Goal: Task Accomplishment & Management: Use online tool/utility

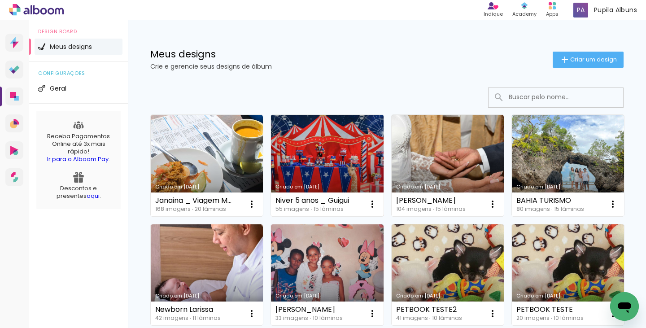
click at [316, 157] on link "Criado em [DATE]" at bounding box center [327, 165] width 112 height 101
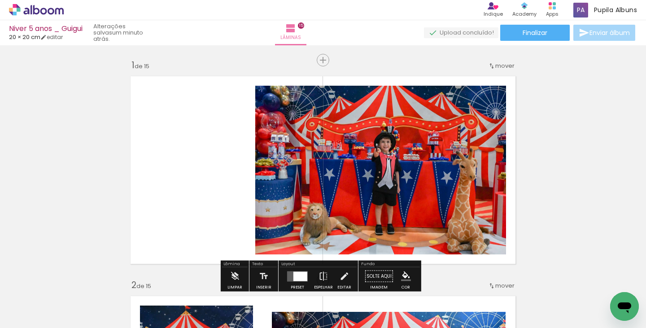
scroll to position [0, 2245]
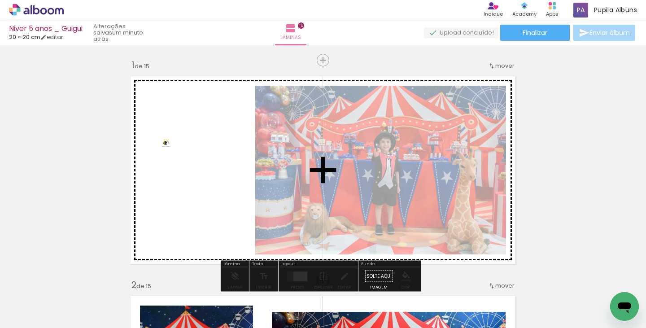
drag, startPoint x: 598, startPoint y: 299, endPoint x: 173, endPoint y: 149, distance: 450.8
click at [173, 149] on quentale-workspace at bounding box center [323, 164] width 646 height 328
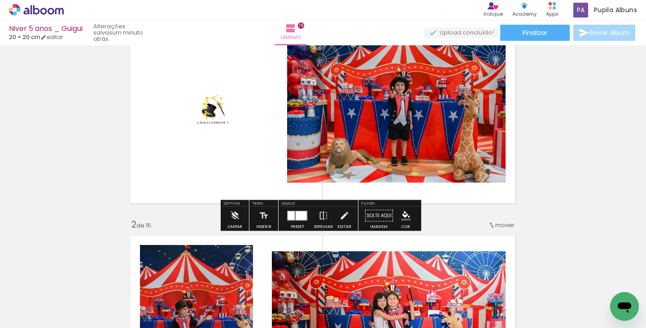
scroll to position [57, 0]
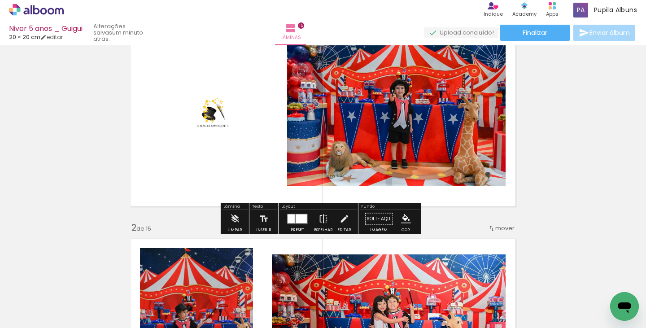
click at [293, 219] on quentale-layouter at bounding box center [297, 219] width 21 height 10
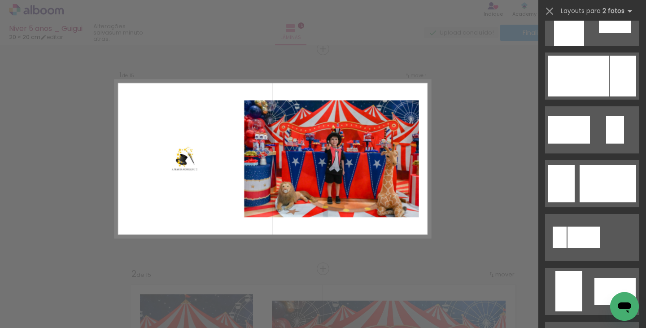
scroll to position [584, 0]
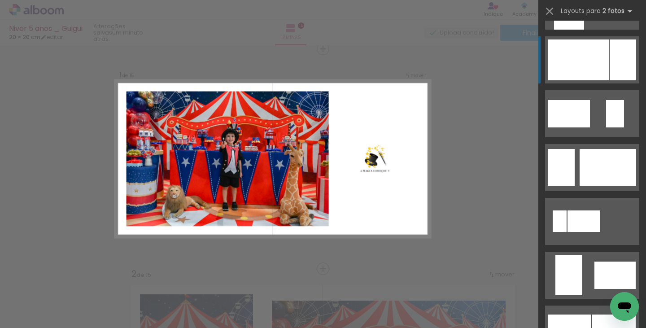
click at [600, 68] on div at bounding box center [579, 60] width 61 height 41
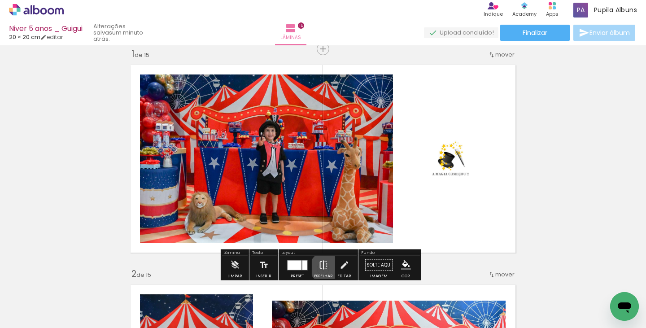
click at [323, 268] on iron-icon at bounding box center [324, 265] width 10 height 18
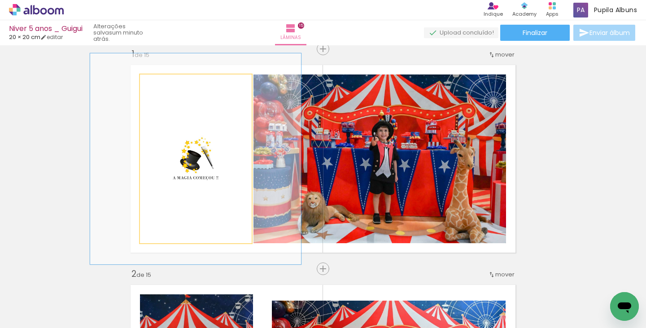
drag, startPoint x: 160, startPoint y: 84, endPoint x: 168, endPoint y: 82, distance: 8.3
click at [168, 82] on div at bounding box center [169, 84] width 8 height 8
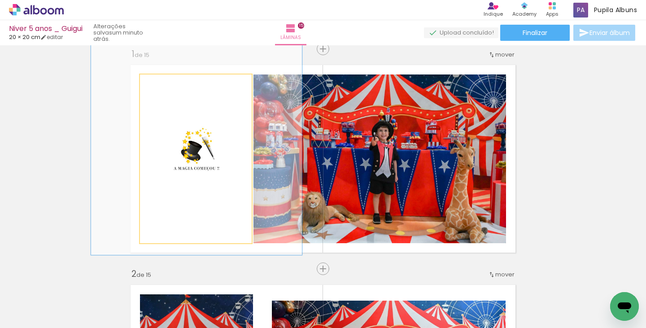
drag, startPoint x: 186, startPoint y: 161, endPoint x: 187, endPoint y: 152, distance: 9.0
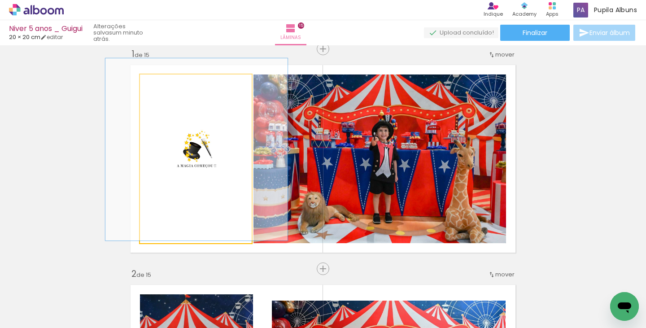
drag, startPoint x: 169, startPoint y: 86, endPoint x: 163, endPoint y: 87, distance: 5.9
click at [163, 87] on div at bounding box center [164, 84] width 14 height 14
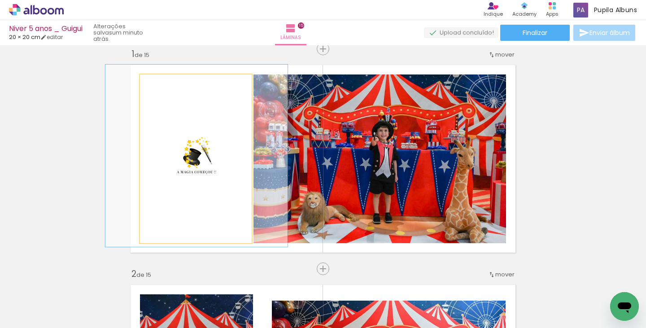
drag, startPoint x: 189, startPoint y: 151, endPoint x: 189, endPoint y: 158, distance: 6.3
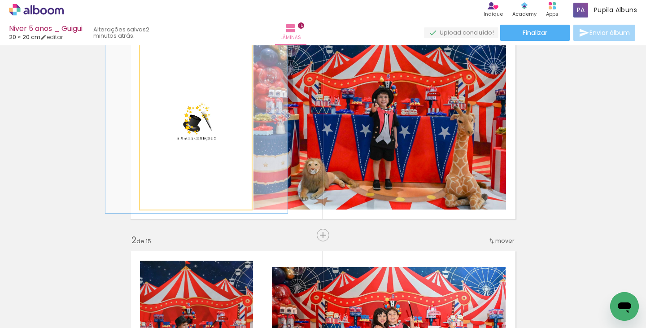
scroll to position [43, 0]
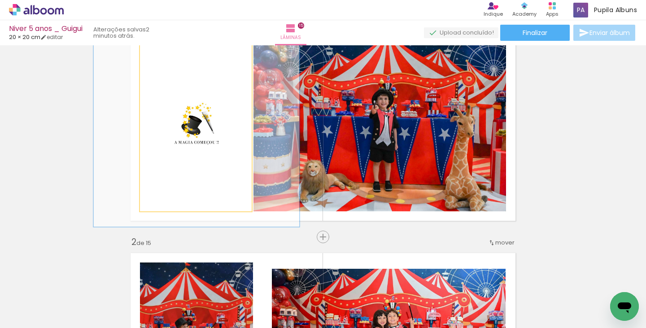
drag, startPoint x: 162, startPoint y: 54, endPoint x: 167, endPoint y: 53, distance: 5.0
type paper-slider "122"
click at [167, 53] on div at bounding box center [169, 52] width 14 height 14
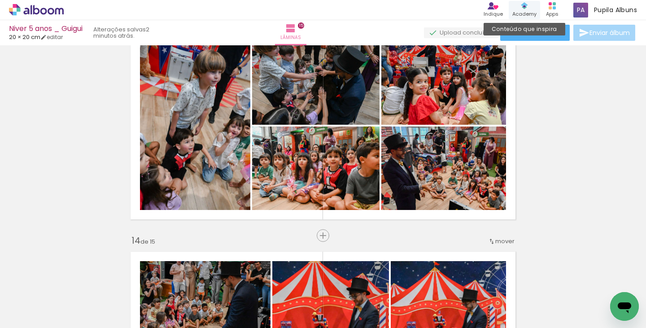
scroll to position [2681, 0]
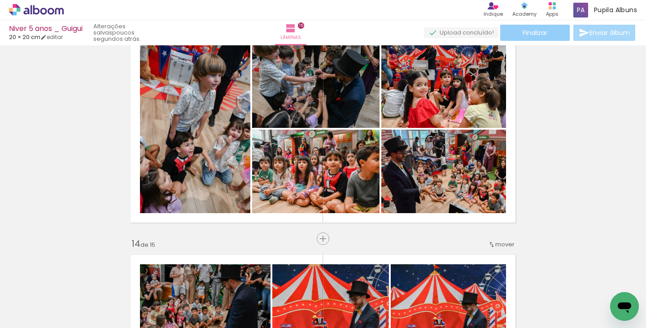
scroll to position [0, 2245]
click at [531, 40] on paper-button "Finalizar" at bounding box center [536, 33] width 70 height 16
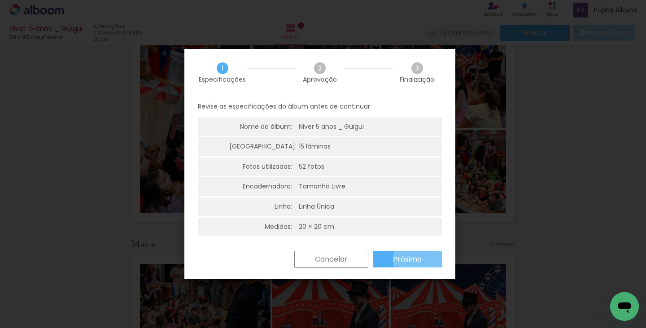
click at [425, 260] on paper-button "Próximo" at bounding box center [407, 259] width 69 height 16
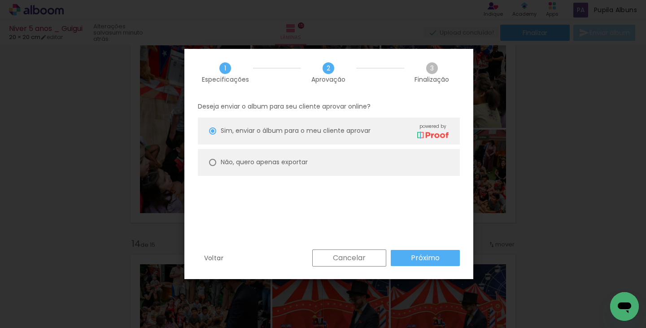
click at [403, 253] on paper-button "Próximo" at bounding box center [425, 258] width 69 height 16
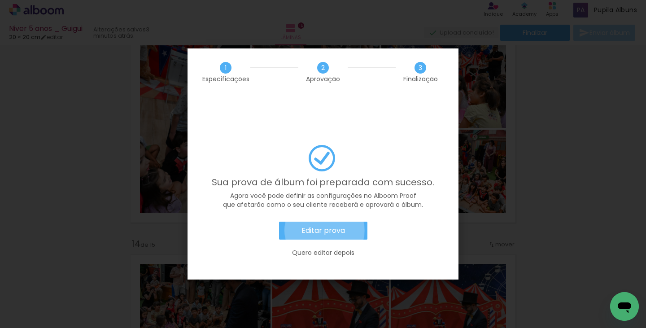
click at [0, 0] on slot "Editar prova" at bounding box center [0, 0] width 0 height 0
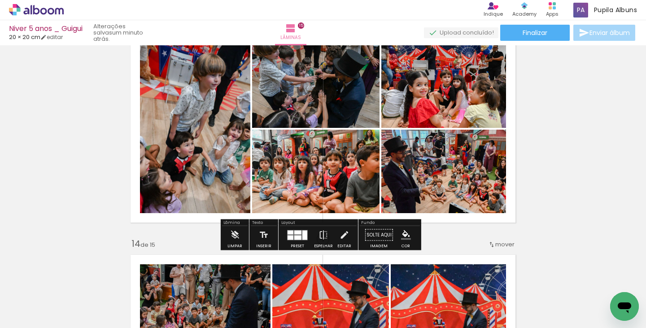
scroll to position [0, 2245]
click at [548, 35] on paper-button "Finalizar" at bounding box center [536, 33] width 70 height 16
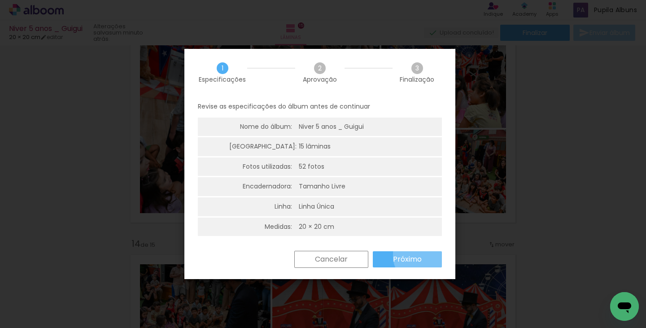
click at [424, 255] on paper-button "Próximo" at bounding box center [407, 259] width 69 height 16
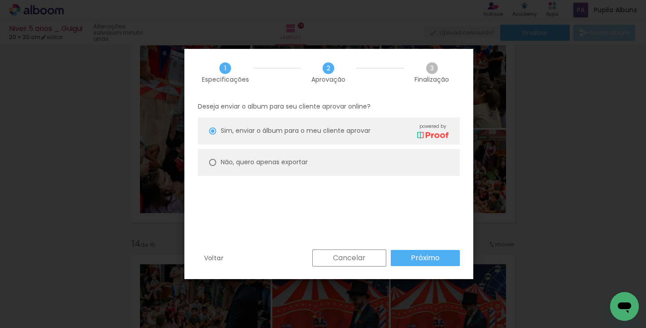
click at [0, 0] on slot "Próximo" at bounding box center [0, 0] width 0 height 0
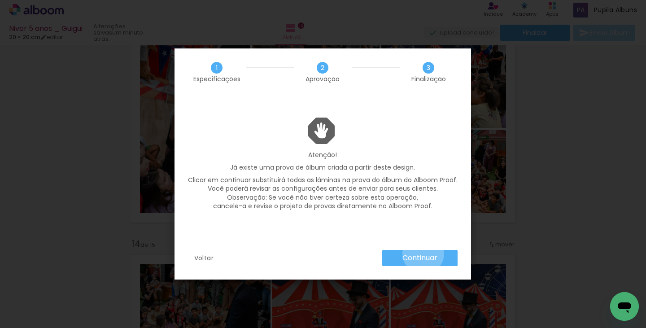
click at [0, 0] on slot "Continuar" at bounding box center [0, 0] width 0 height 0
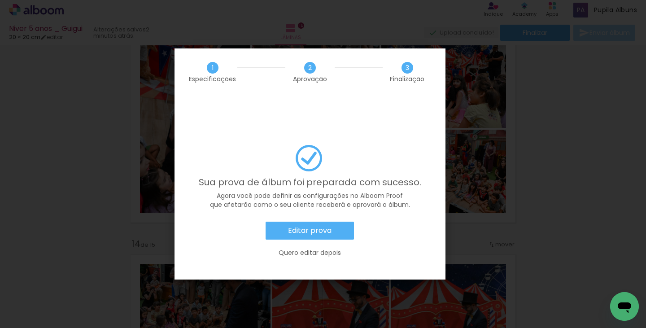
click at [286, 222] on paper-button "Editar prova" at bounding box center [310, 231] width 88 height 18
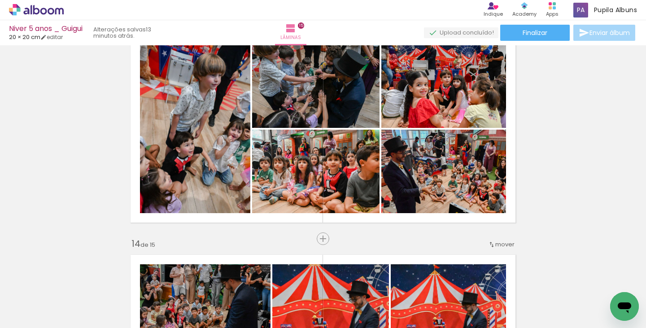
scroll to position [0, 2245]
click at [605, 9] on span "Pupila Albuns" at bounding box center [615, 9] width 43 height 9
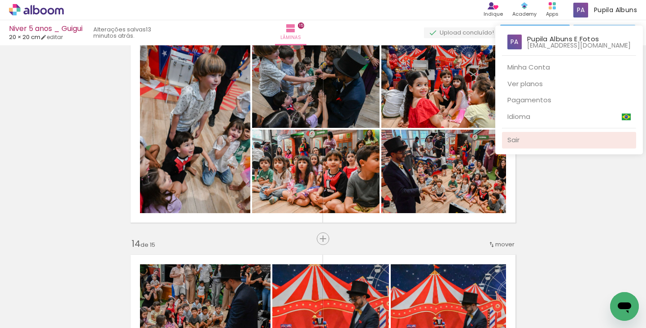
click at [516, 141] on link "Sair" at bounding box center [569, 140] width 134 height 17
